Goal: Task Accomplishment & Management: Complete application form

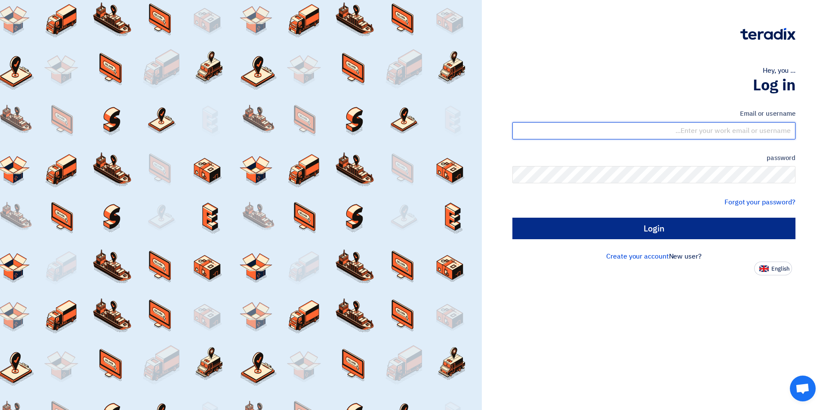
type input "sales@tareeqalkhair.com"
click at [618, 234] on input "Login" at bounding box center [653, 229] width 283 height 22
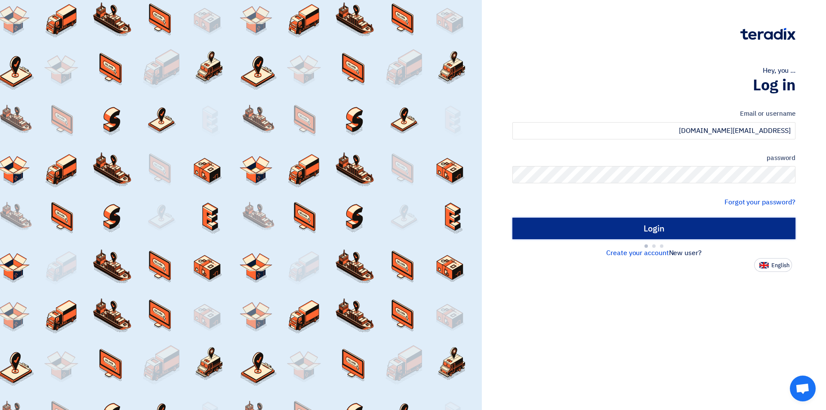
type input "Sign in"
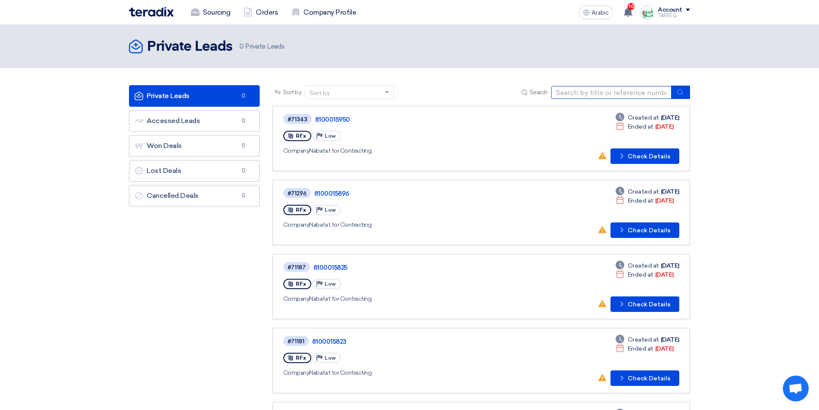
click at [617, 91] on input at bounding box center [611, 92] width 120 height 13
type input "71380"
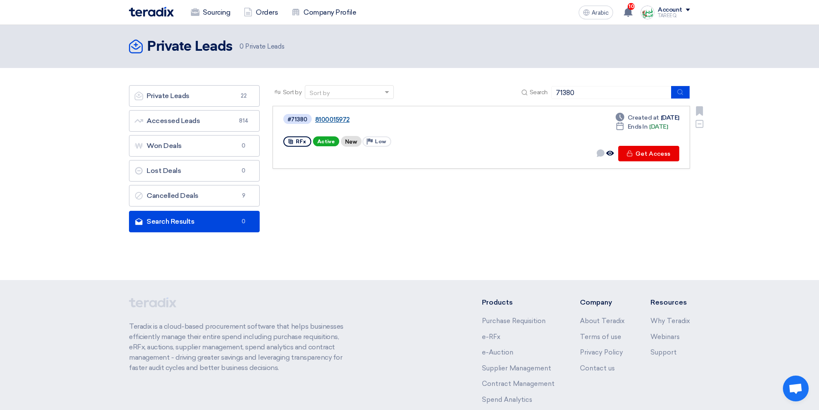
click at [336, 120] on font "8100015972" at bounding box center [332, 120] width 34 height 8
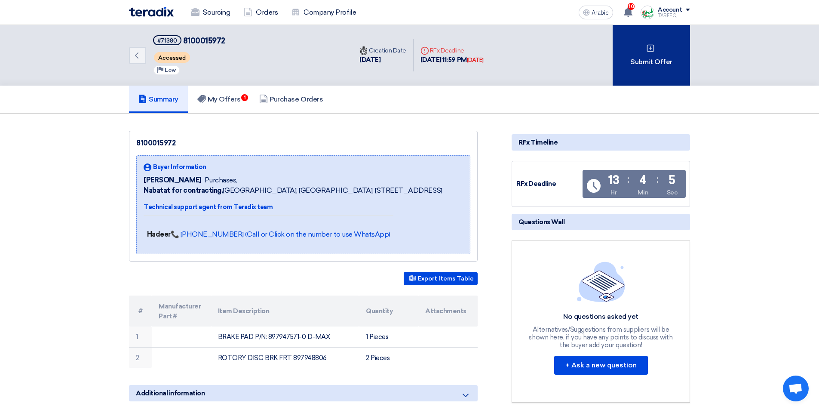
click at [661, 55] on div "Submit Offer" at bounding box center [651, 55] width 77 height 61
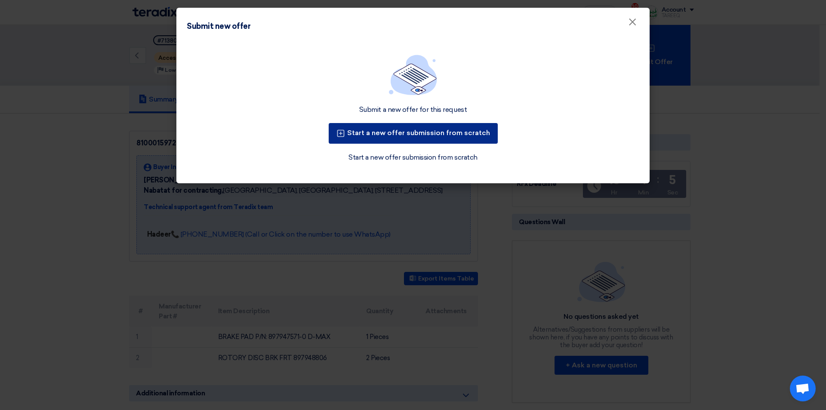
click at [410, 136] on font "Start a new offer submission from scratch" at bounding box center [418, 133] width 143 height 8
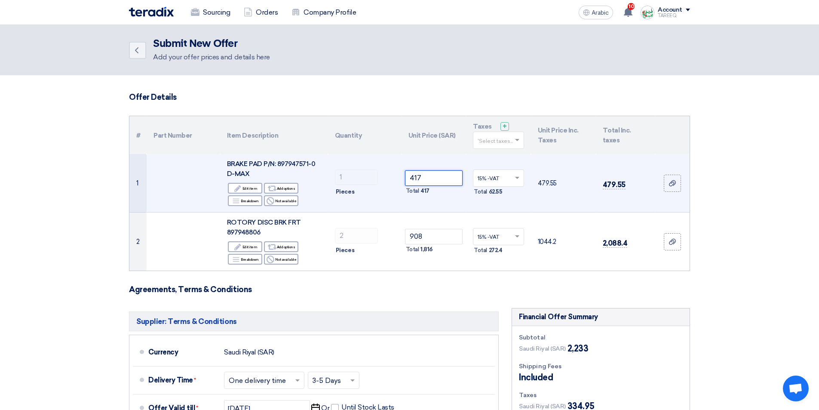
drag, startPoint x: 428, startPoint y: 177, endPoint x: 333, endPoint y: 194, distance: 97.3
click at [379, 188] on tr "1 BRAKE PAD P/N: 897947571-0 D-MAX Edit Edit item Alternative Add options Break…" at bounding box center [409, 183] width 561 height 59
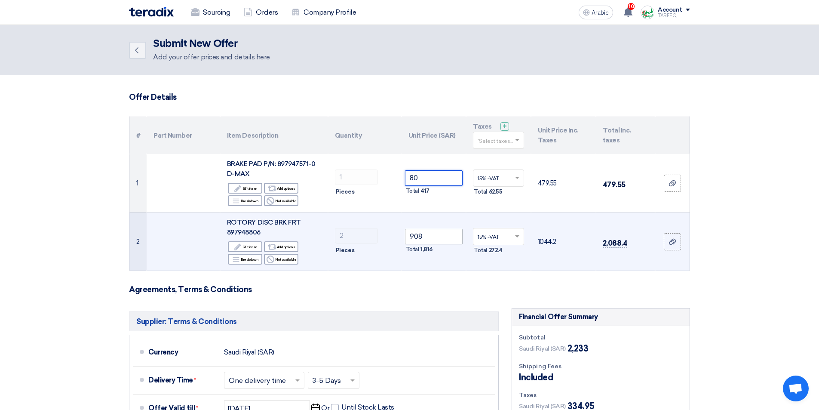
type input "80"
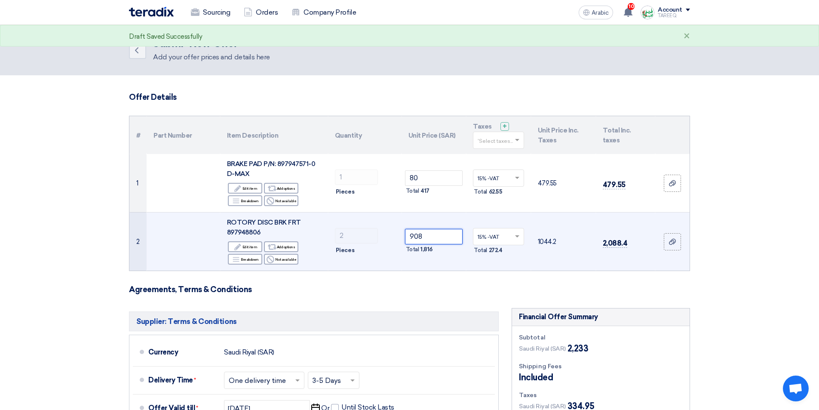
drag, startPoint x: 442, startPoint y: 239, endPoint x: 312, endPoint y: 256, distance: 130.9
click at [313, 255] on tr "2 ROTORY DISC BRK FRT 897948806 Edit Edit item Alternative Add options Breakdow…" at bounding box center [409, 242] width 561 height 59
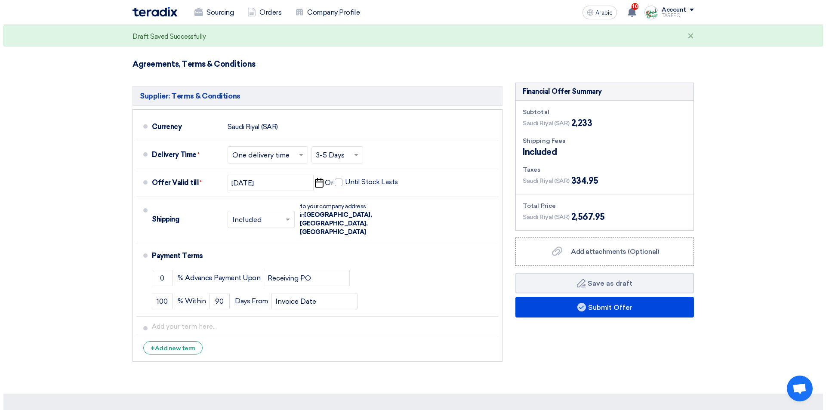
scroll to position [301, 0]
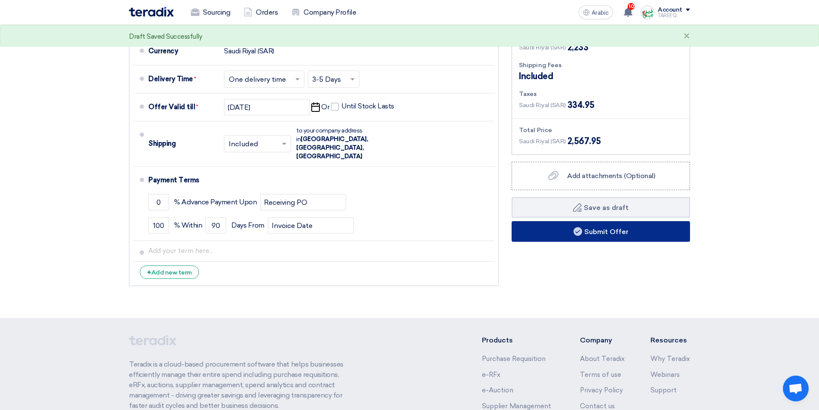
type input "192"
click at [551, 235] on button "Submit Offer" at bounding box center [601, 231] width 179 height 21
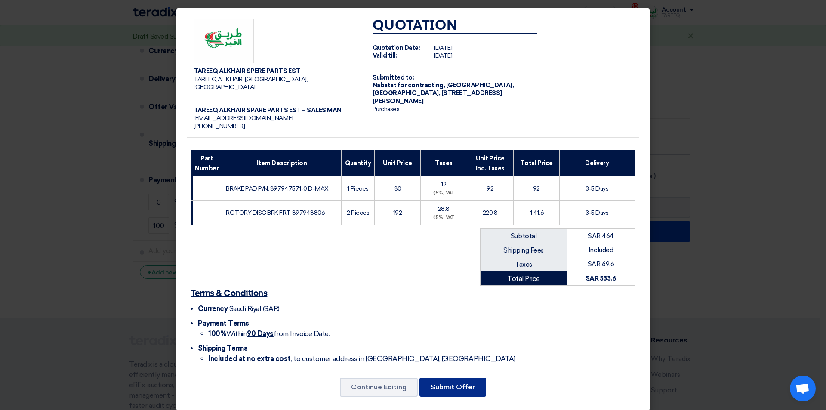
drag, startPoint x: 440, startPoint y: 383, endPoint x: 439, endPoint y: 379, distance: 4.9
click at [440, 383] on button "Submit Offer" at bounding box center [452, 387] width 67 height 19
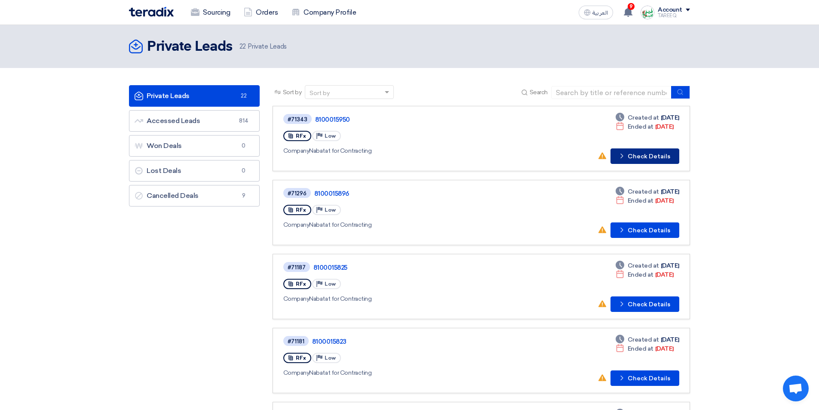
click at [660, 156] on button "Check details Check Details" at bounding box center [645, 155] width 69 height 15
